Goal: Contribute content

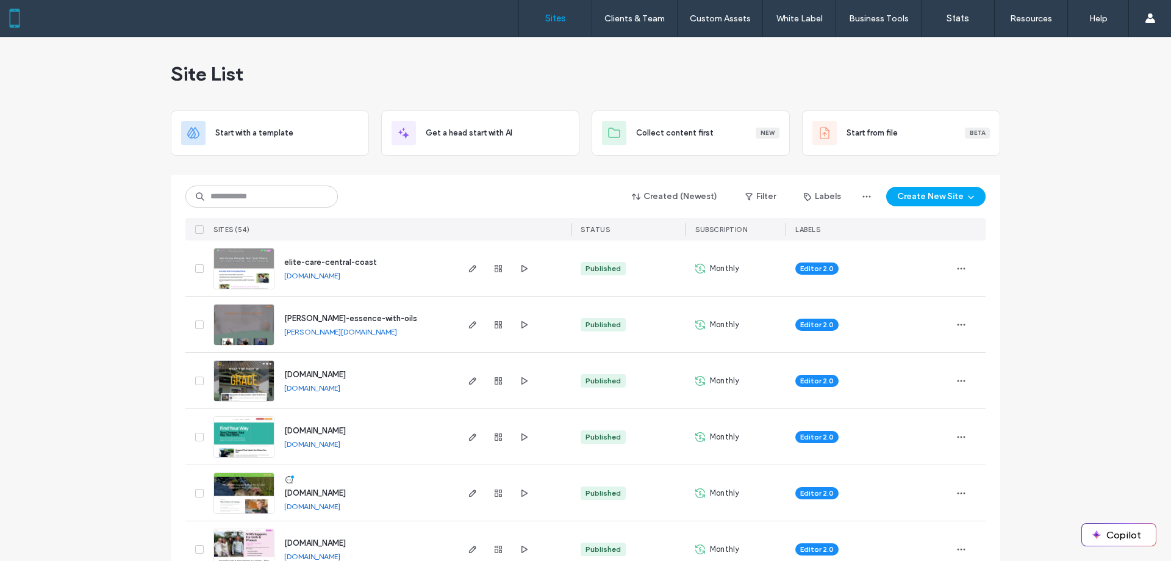
click at [515, 193] on div "Created (Newest) Filter Labels Create New Site" at bounding box center [585, 196] width 800 height 23
click at [290, 199] on input at bounding box center [261, 196] width 153 height 22
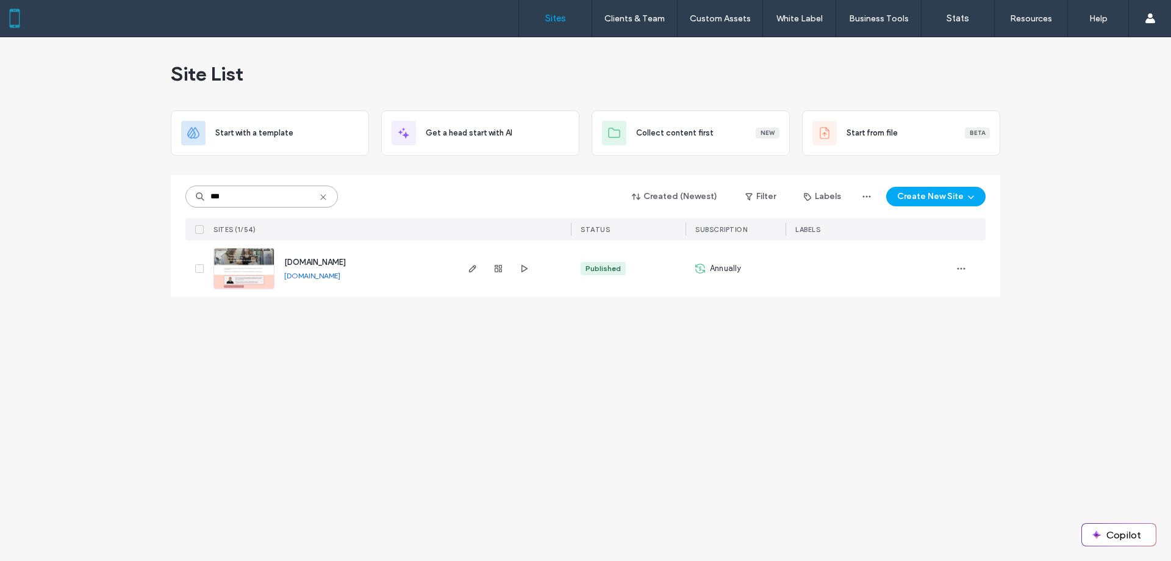
type input "***"
click at [340, 278] on link "[DOMAIN_NAME]" at bounding box center [312, 275] width 56 height 9
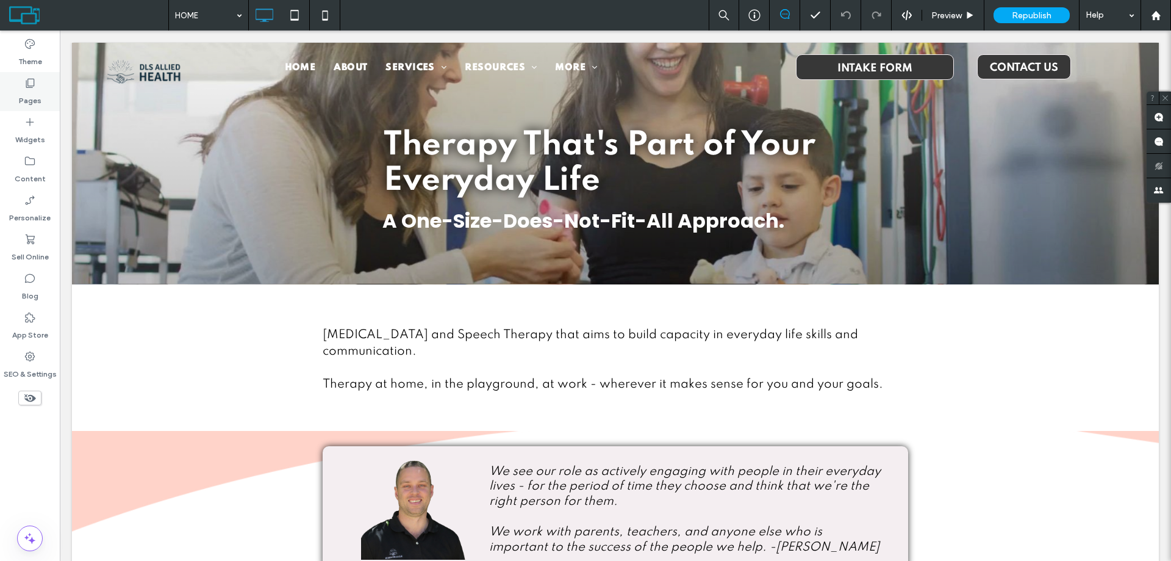
click at [32, 90] on label "Pages" at bounding box center [30, 97] width 23 height 17
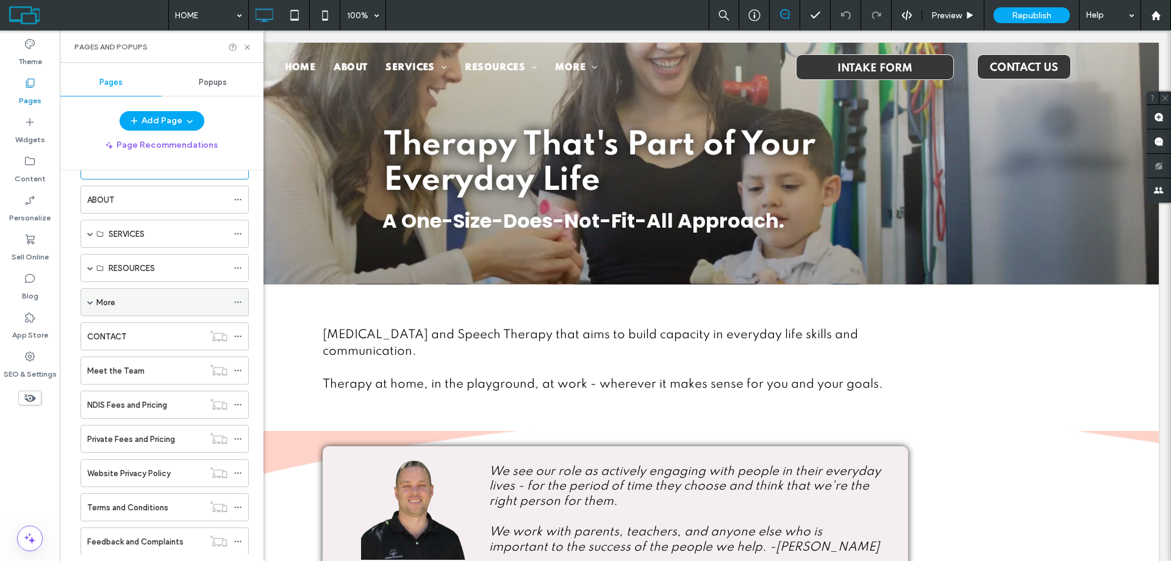
scroll to position [61, 0]
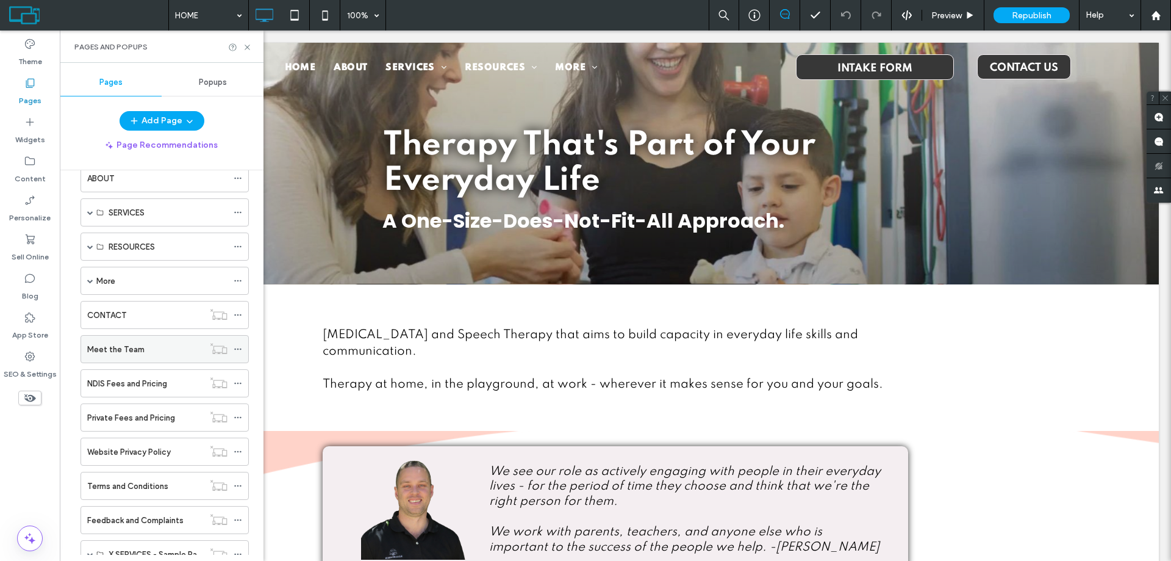
click at [115, 348] on label "Meet the Team" at bounding box center [115, 349] width 57 height 21
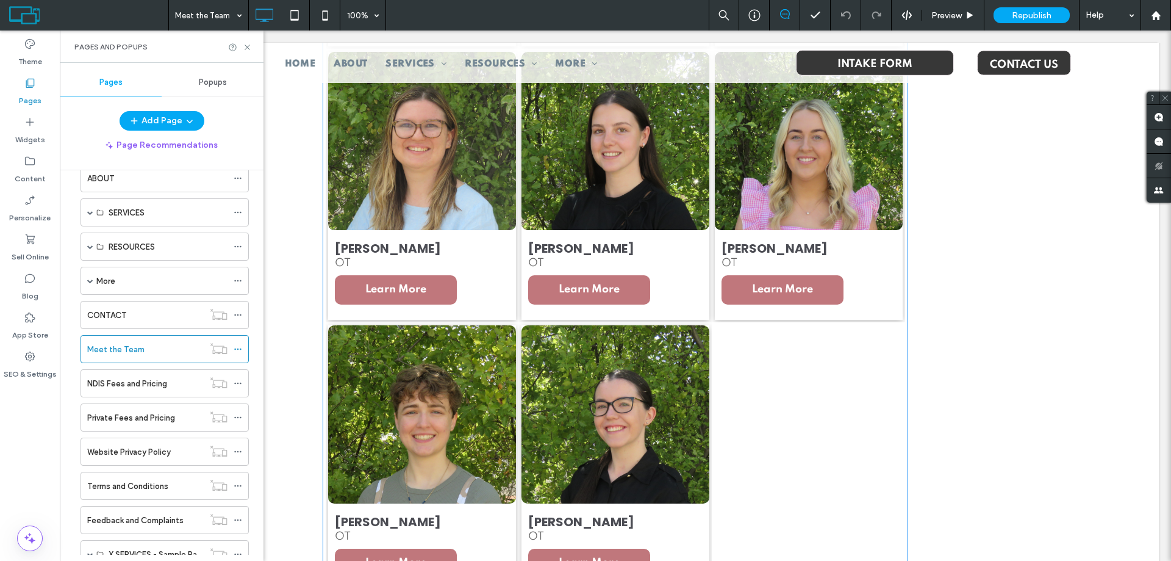
scroll to position [2737, 0]
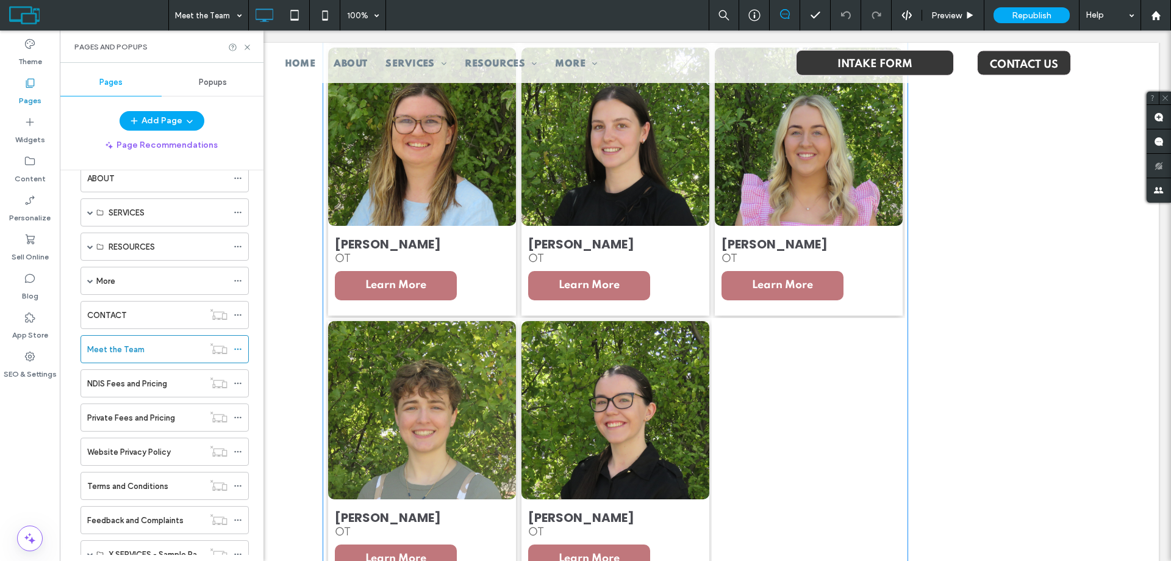
click at [440, 406] on link at bounding box center [422, 410] width 188 height 178
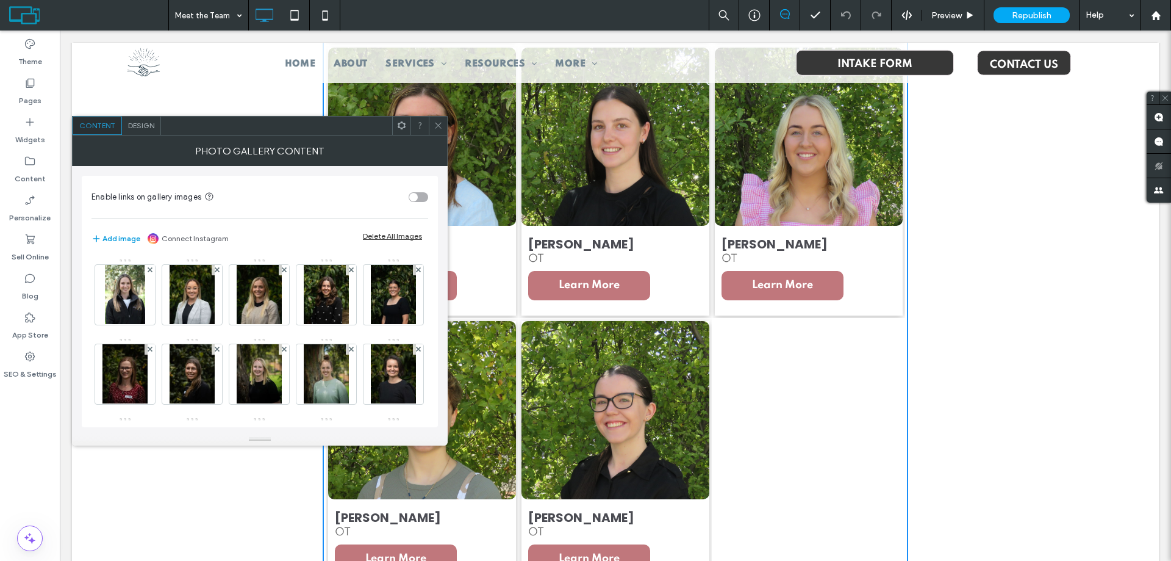
click at [98, 235] on icon "button" at bounding box center [97, 239] width 10 height 10
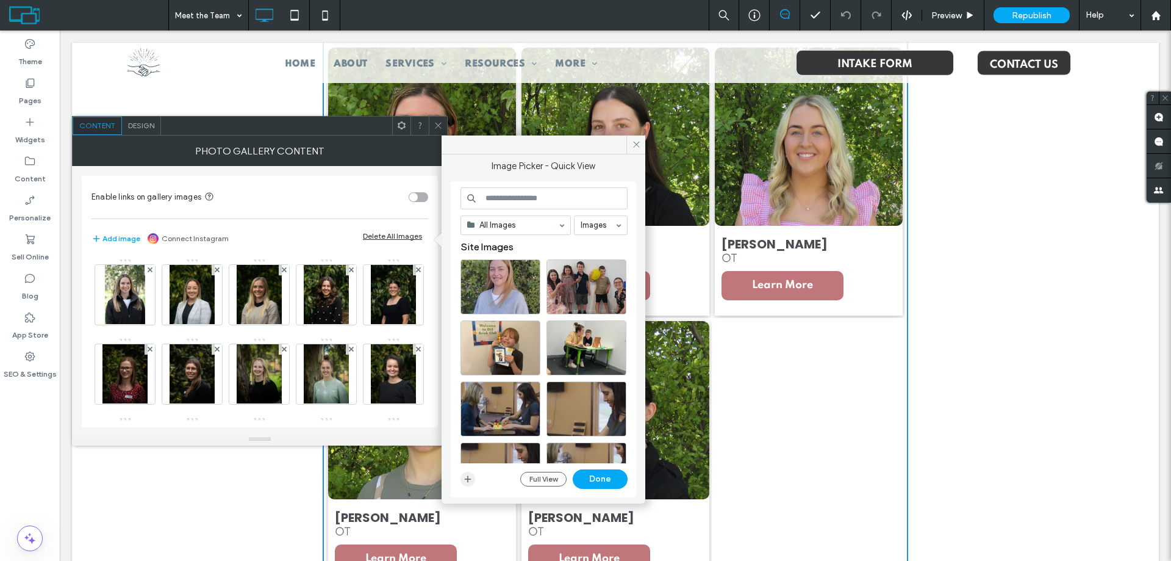
click at [470, 479] on use "button" at bounding box center [468, 478] width 7 height 7
click at [468, 479] on use "button" at bounding box center [468, 478] width 7 height 7
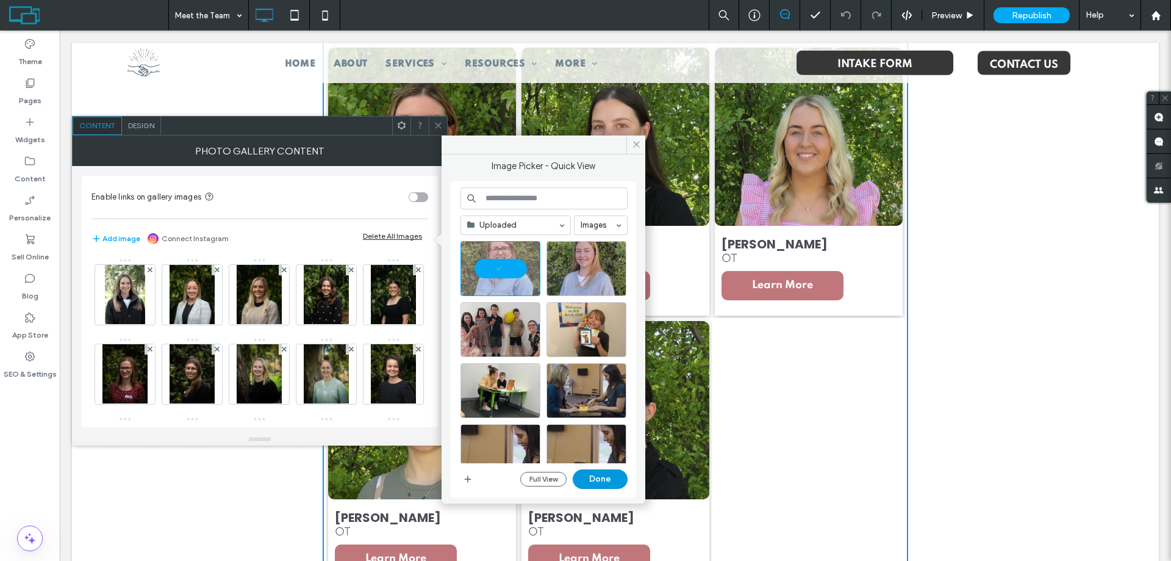
drag, startPoint x: 600, startPoint y: 480, endPoint x: 542, endPoint y: 450, distance: 65.5
click at [600, 480] on button "Done" at bounding box center [600, 479] width 55 height 20
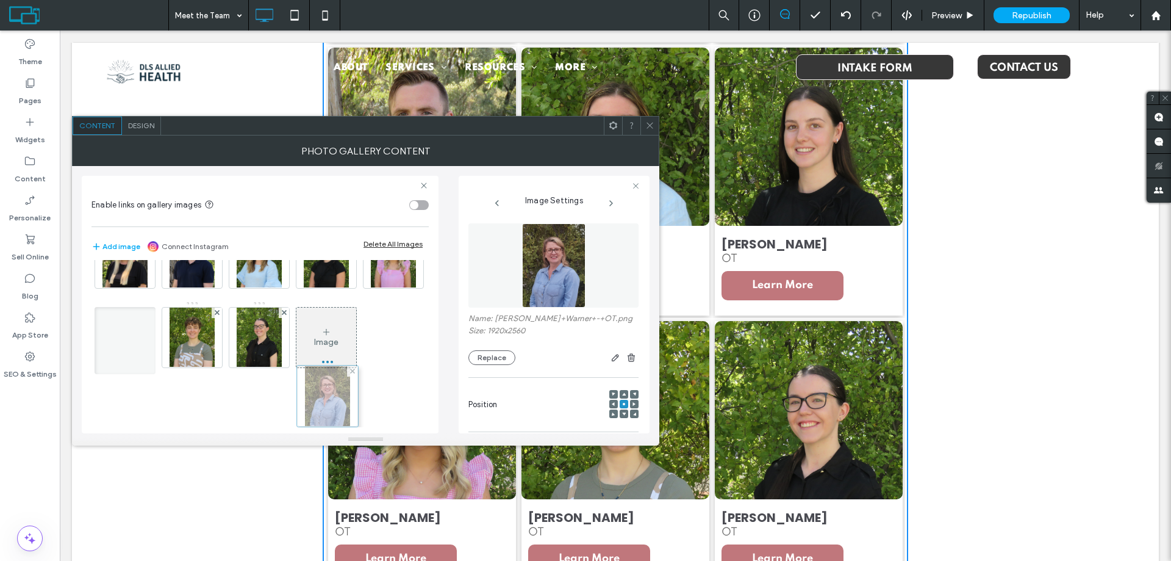
scroll to position [243, 0]
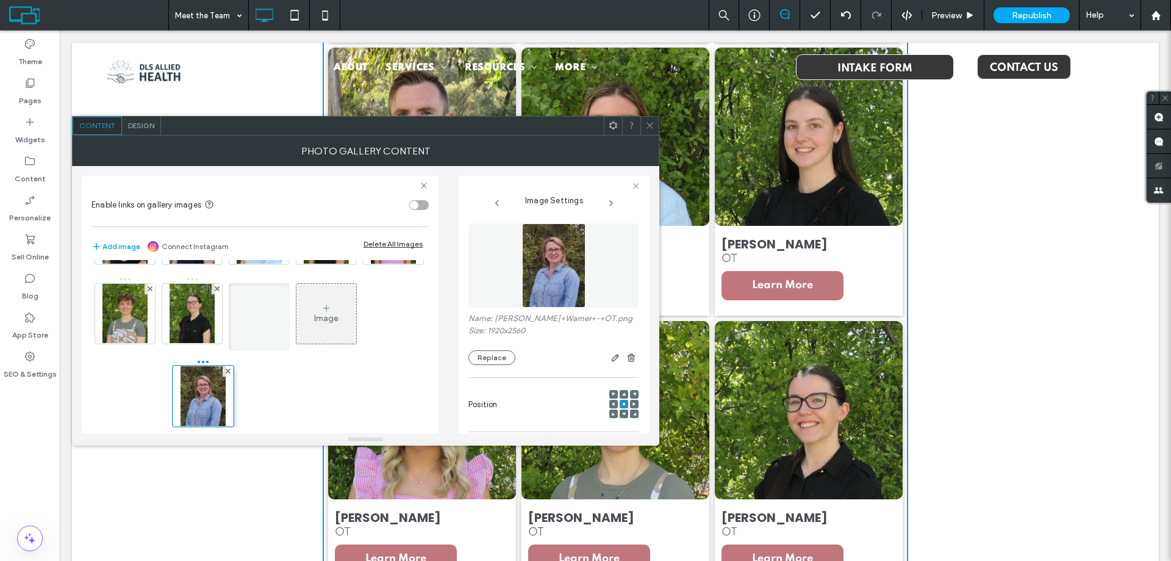
drag, startPoint x: 128, startPoint y: 306, endPoint x: 198, endPoint y: 384, distance: 104.5
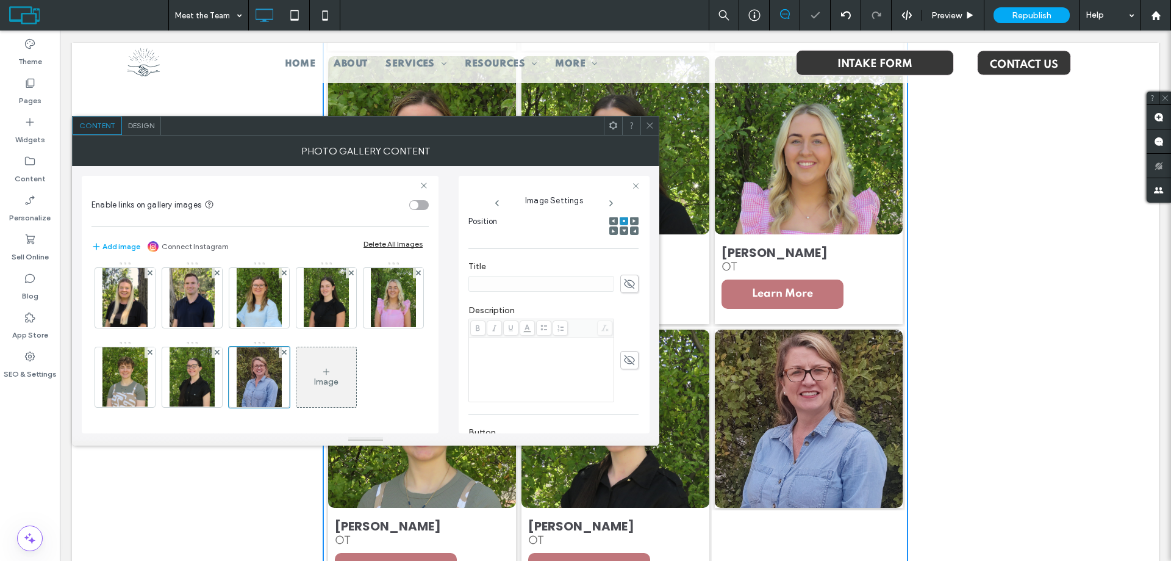
scroll to position [2745, 0]
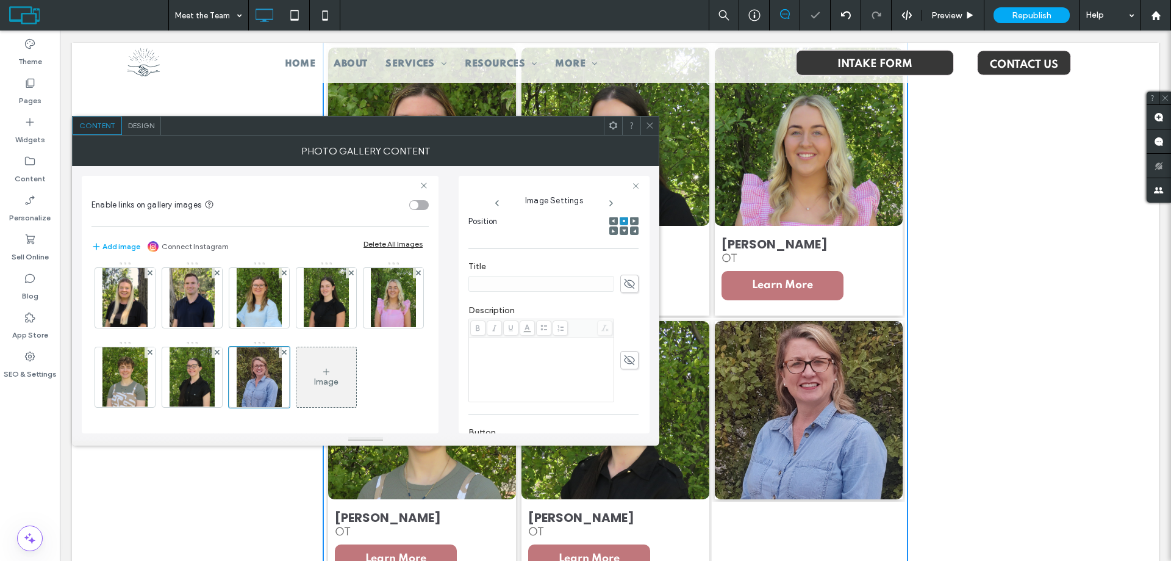
click at [623, 284] on icon at bounding box center [629, 283] width 12 height 13
click at [564, 286] on input at bounding box center [542, 284] width 146 height 16
type input "**********"
click at [624, 360] on icon at bounding box center [629, 359] width 12 height 13
click at [558, 350] on div "Rich Text Editor" at bounding box center [542, 369] width 142 height 61
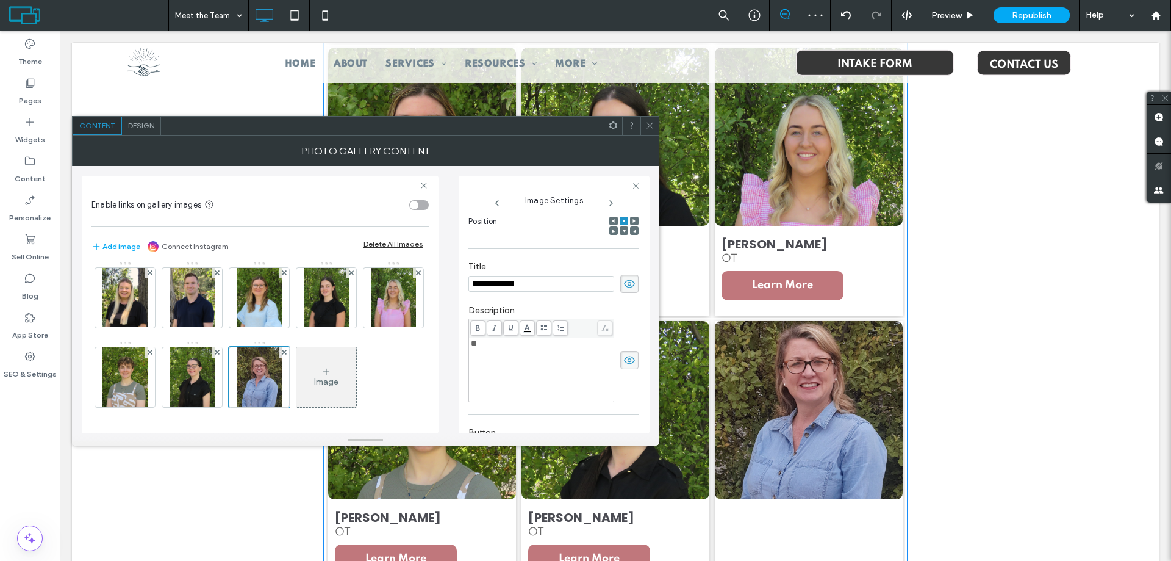
click at [465, 301] on div "**********" at bounding box center [554, 304] width 191 height 257
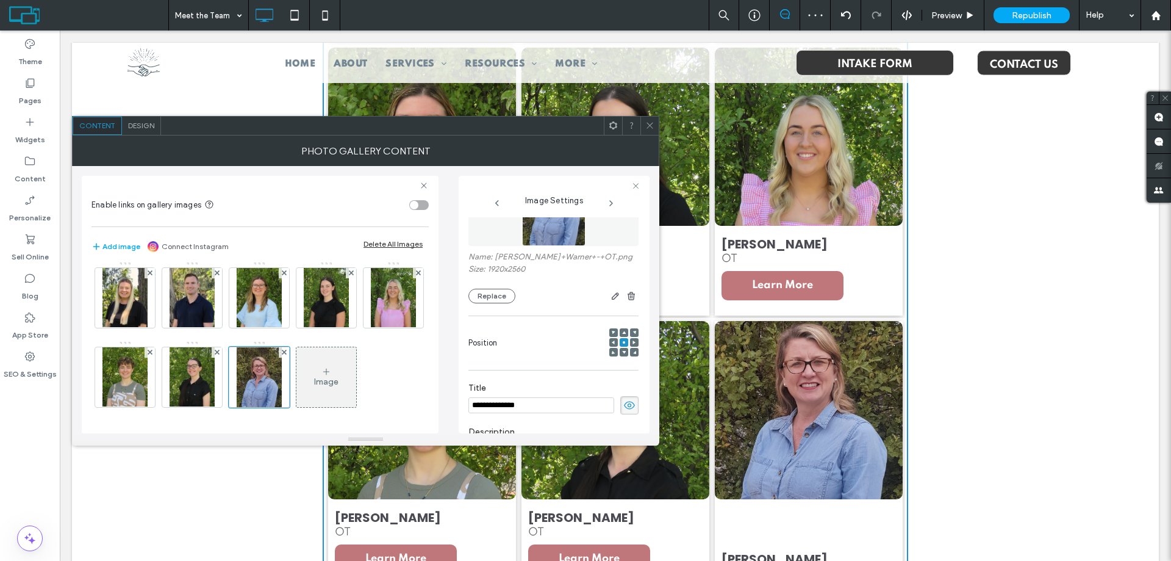
scroll to position [61, 0]
click at [612, 331] on icon at bounding box center [614, 333] width 4 height 4
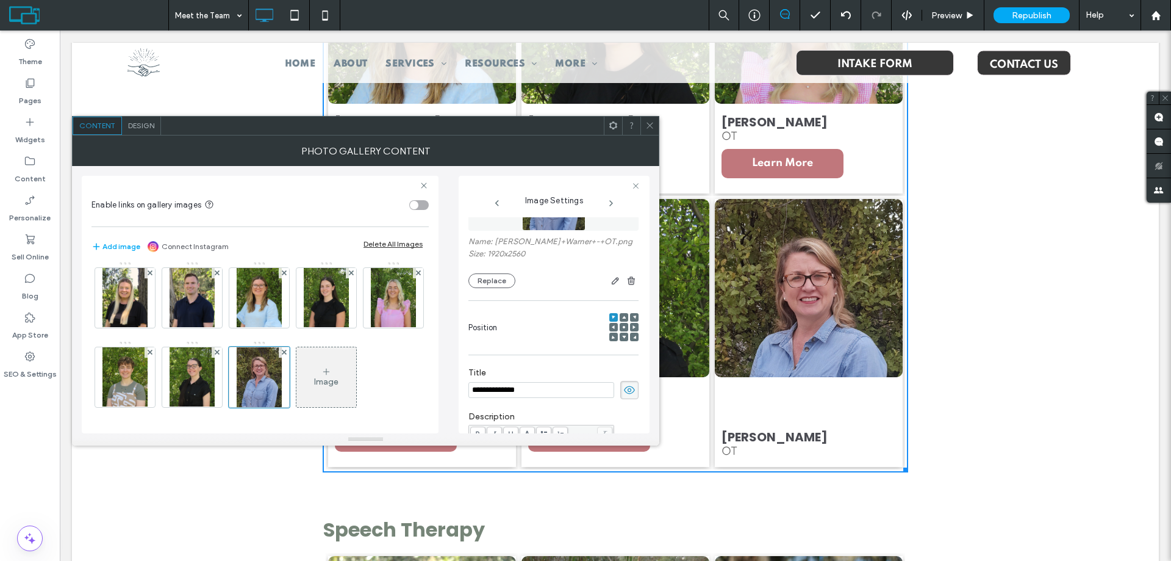
scroll to position [63, 0]
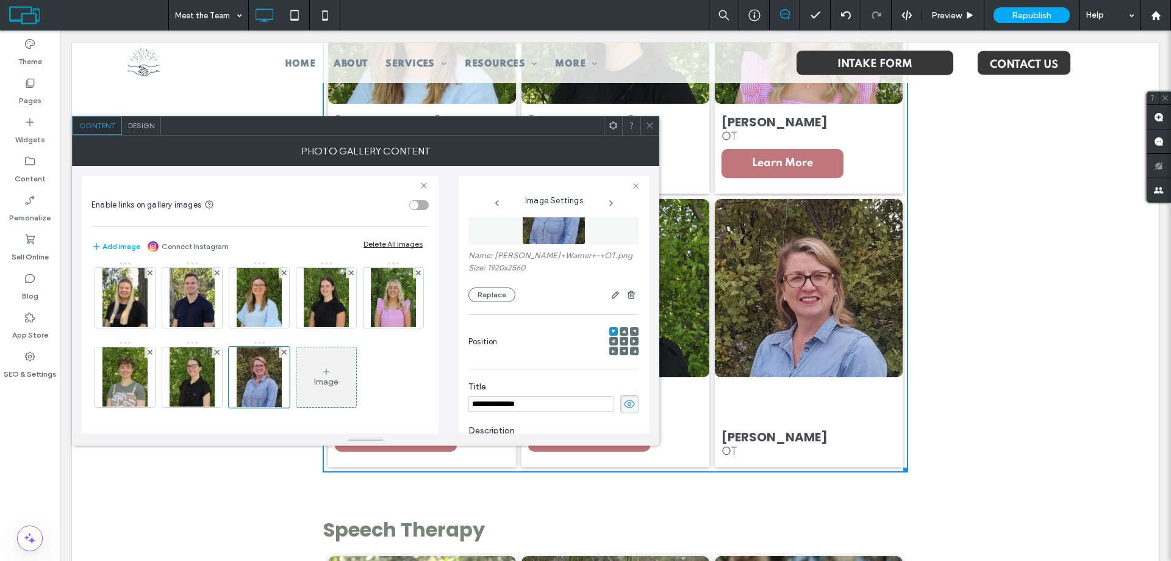
click at [622, 343] on span at bounding box center [624, 341] width 4 height 9
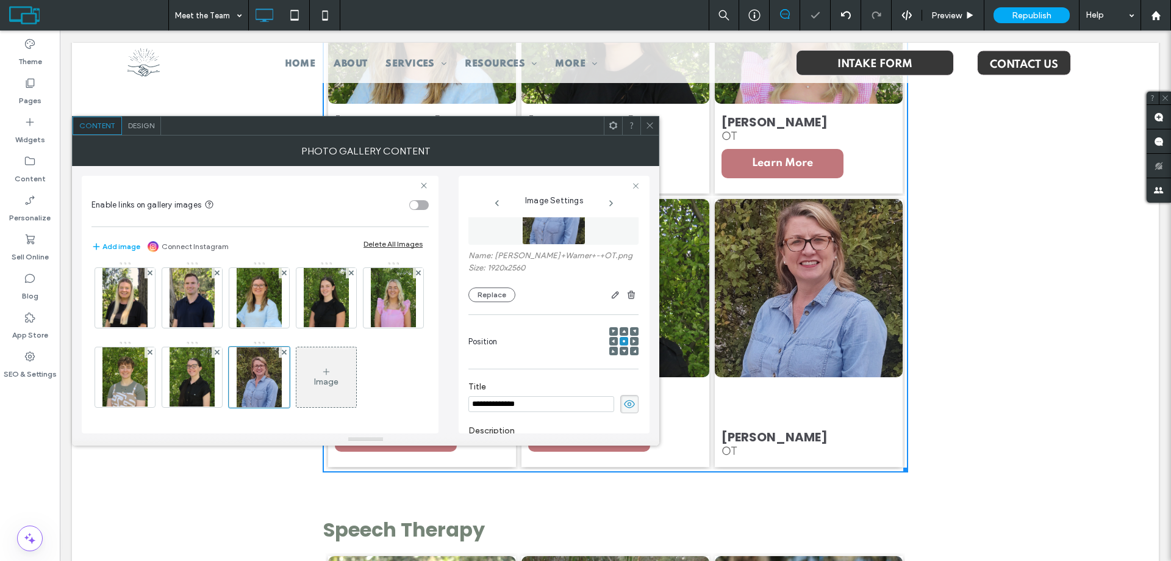
click at [612, 330] on use at bounding box center [613, 330] width 3 height 3
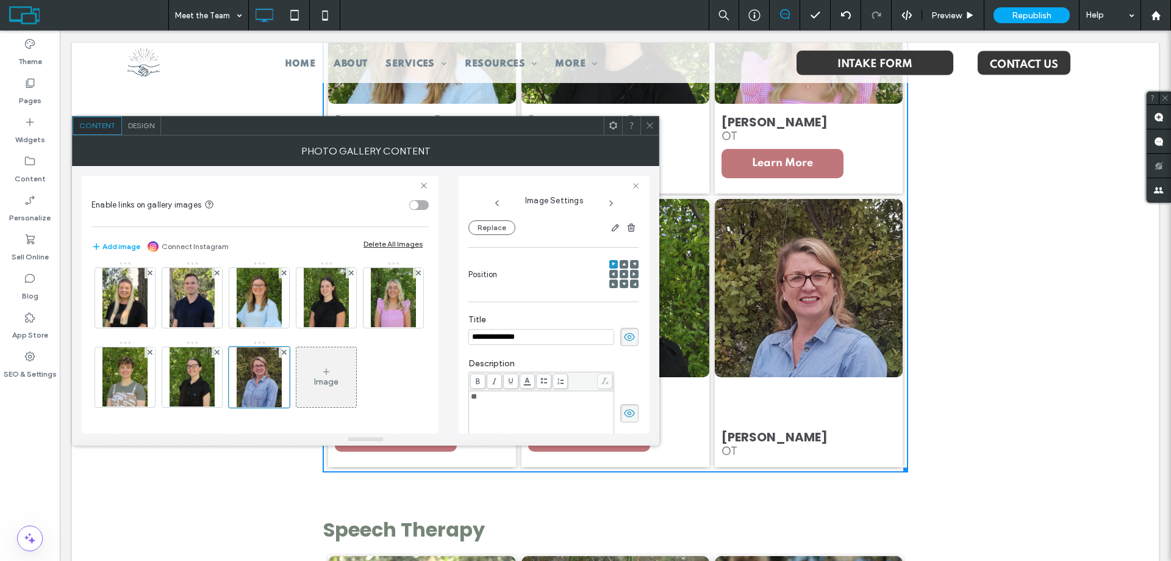
scroll to position [0, 0]
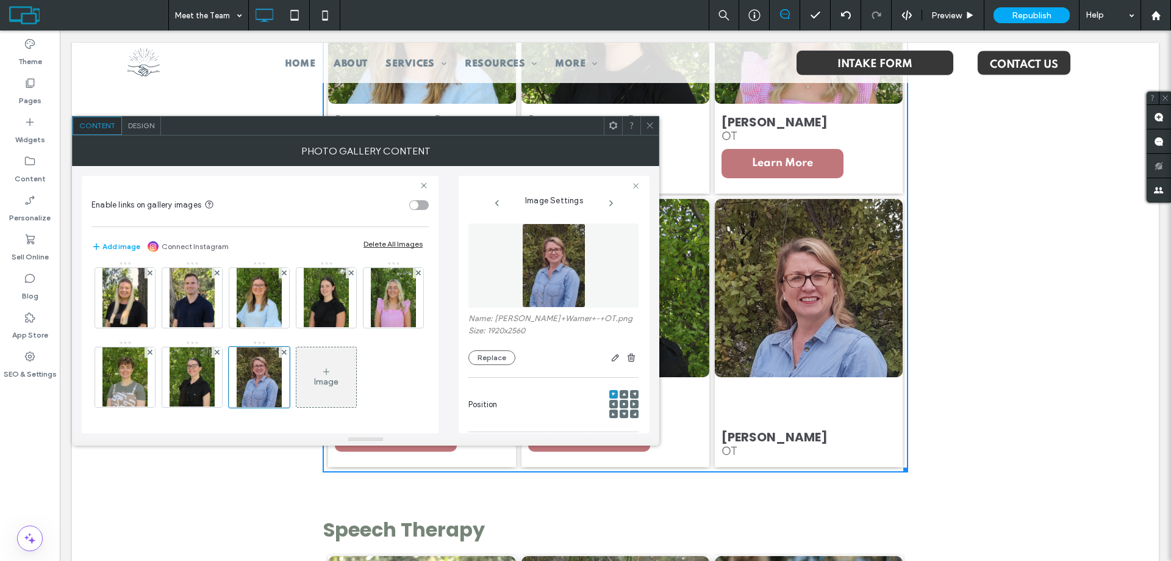
click at [612, 127] on icon at bounding box center [613, 125] width 9 height 9
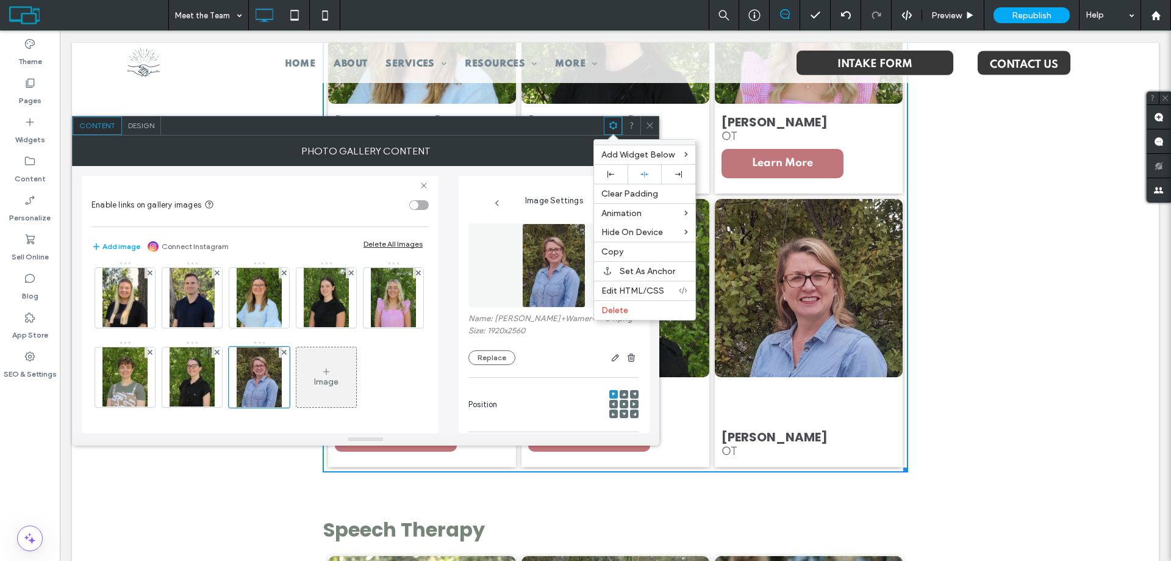
click at [148, 130] on div "Design" at bounding box center [141, 126] width 39 height 18
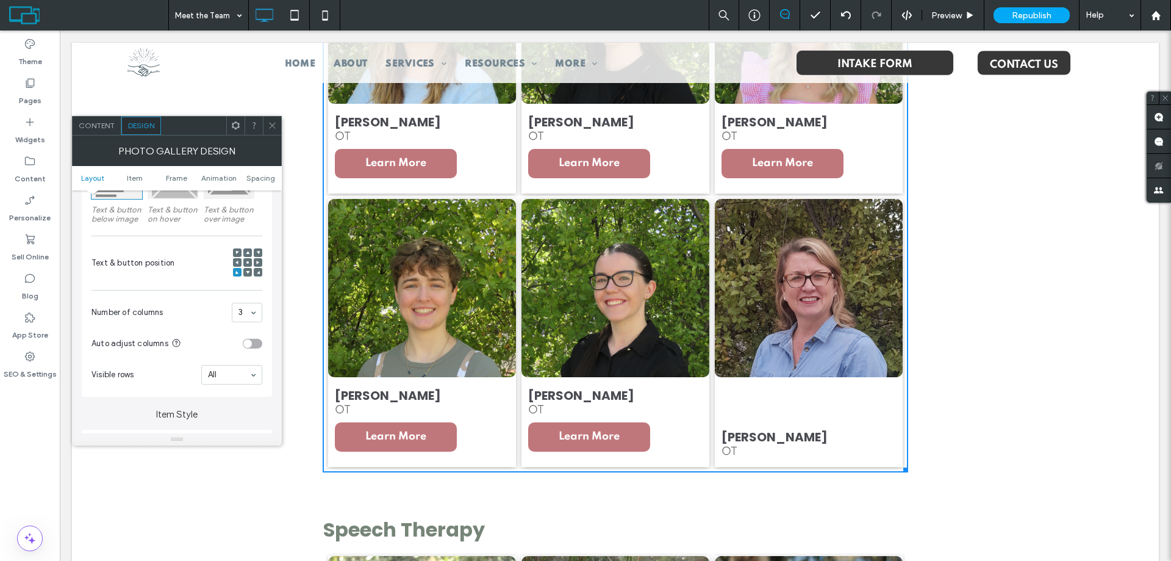
scroll to position [244, 0]
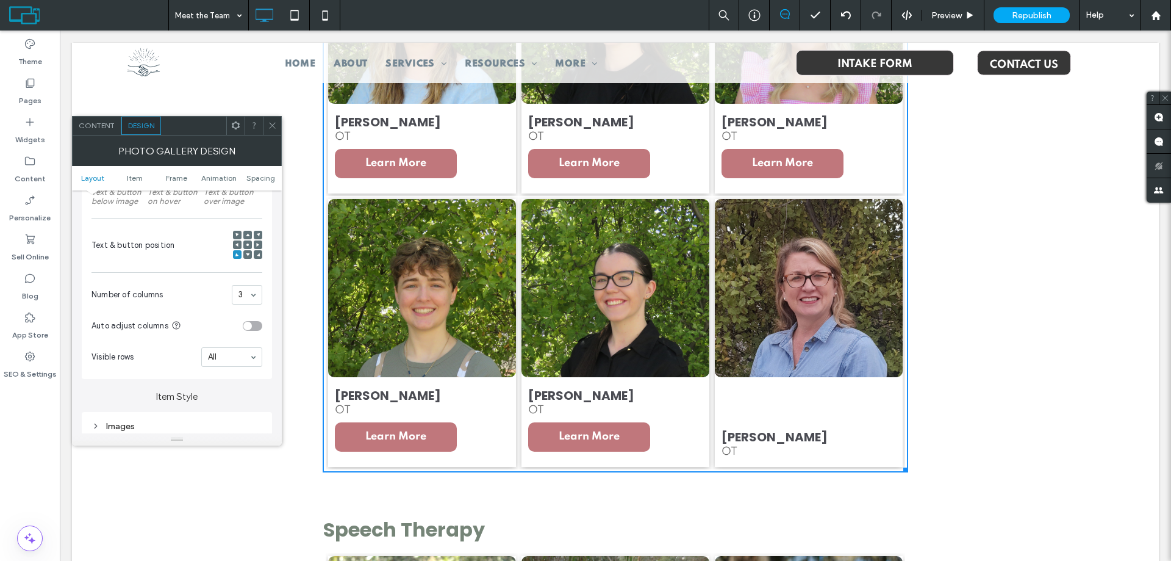
click at [237, 235] on icon at bounding box center [237, 235] width 4 height 4
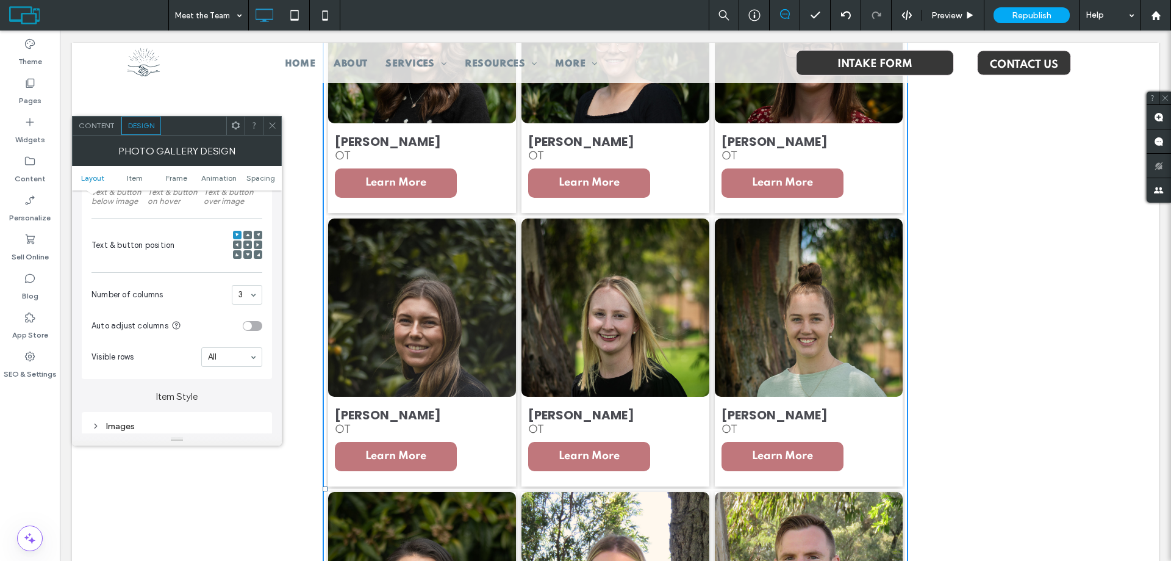
scroll to position [2135, 0]
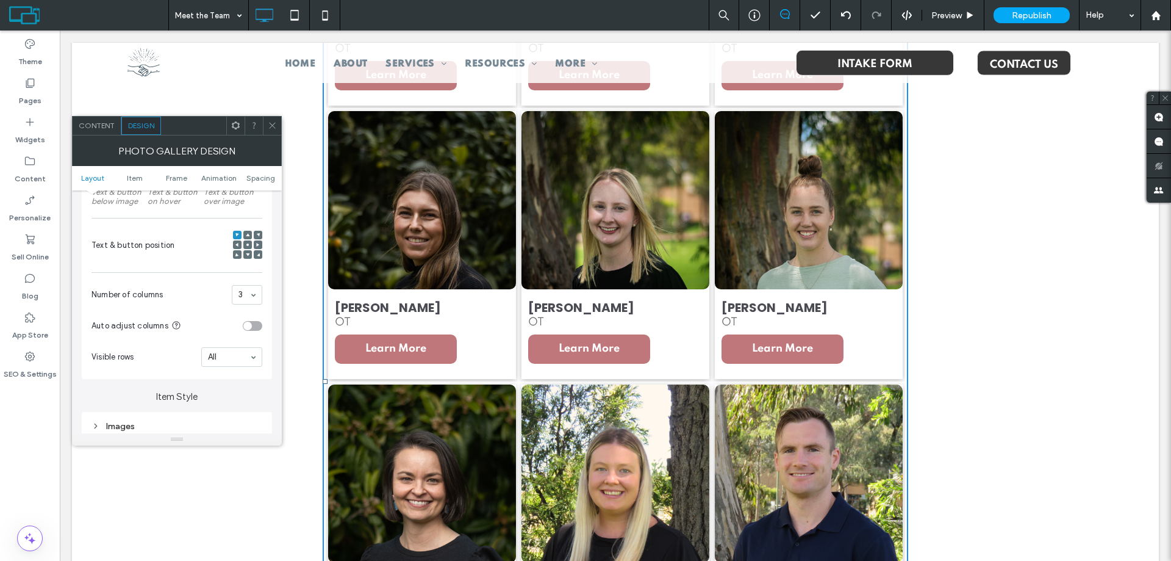
click at [270, 125] on icon at bounding box center [272, 125] width 9 height 9
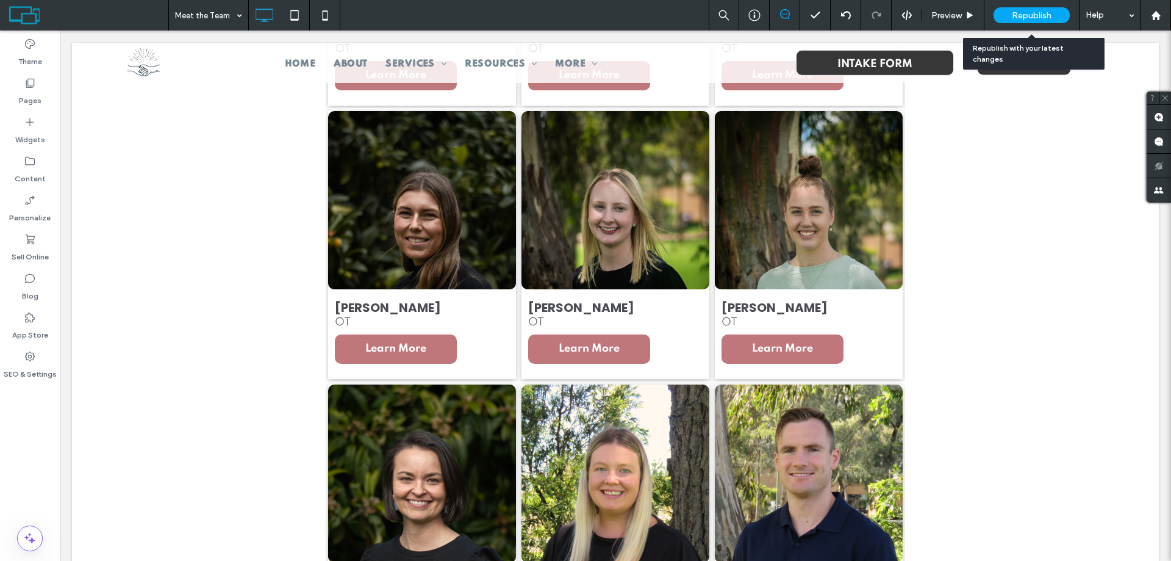
click at [1042, 21] on div "Republish" at bounding box center [1032, 15] width 76 height 16
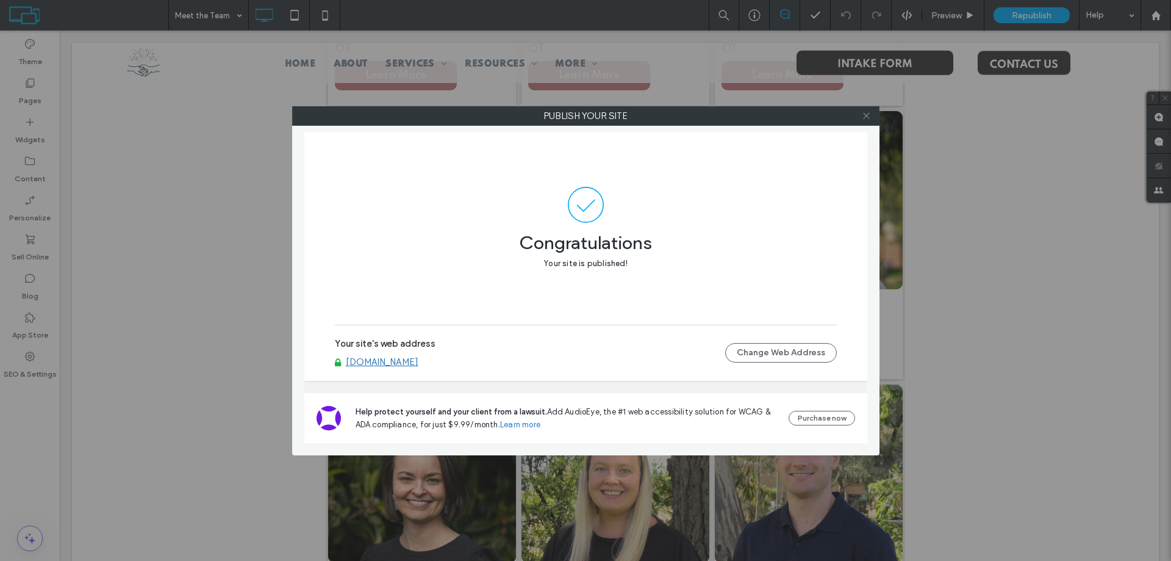
click at [866, 118] on icon at bounding box center [866, 115] width 9 height 9
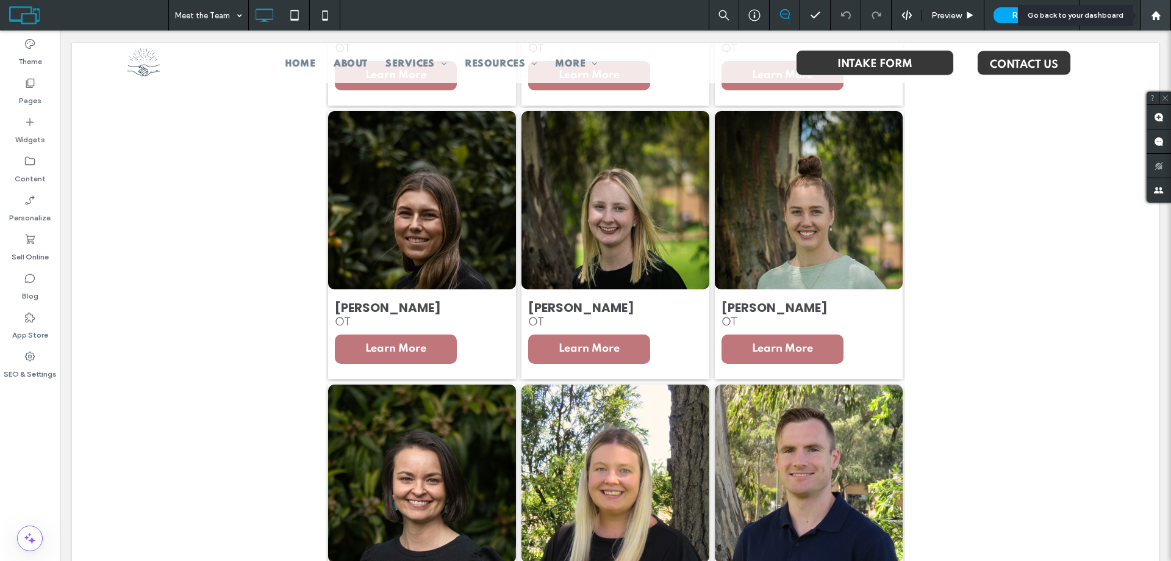
click at [1162, 19] on div at bounding box center [1155, 15] width 29 height 10
